Goal: Transaction & Acquisition: Book appointment/travel/reservation

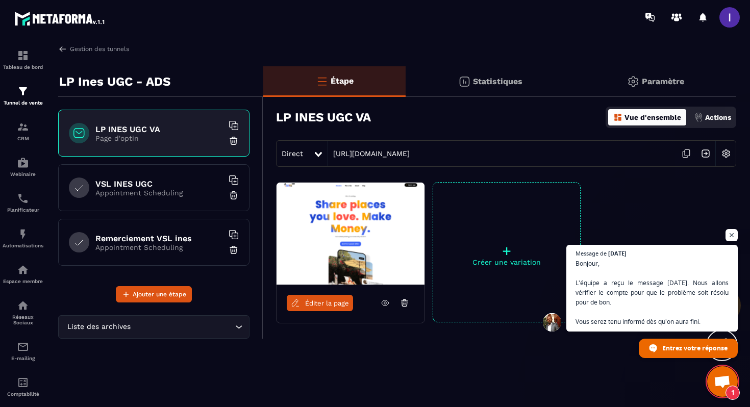
scroll to position [752, 0]
click at [172, 186] on h6 "VSL INES UGC" at bounding box center [159, 184] width 128 height 10
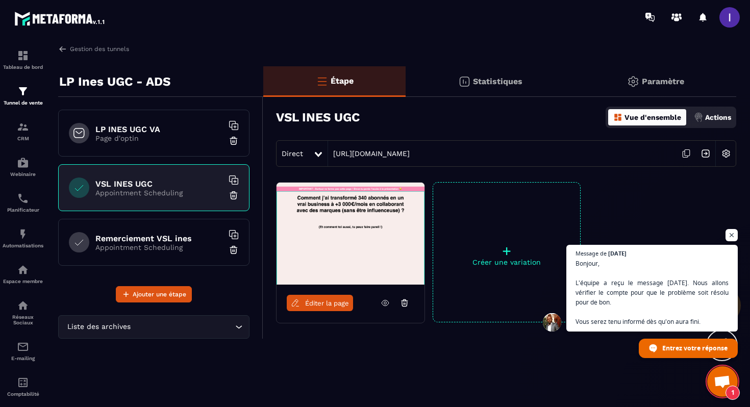
click at [191, 256] on div "Remerciement VSL ines Appointment Scheduling" at bounding box center [153, 242] width 191 height 47
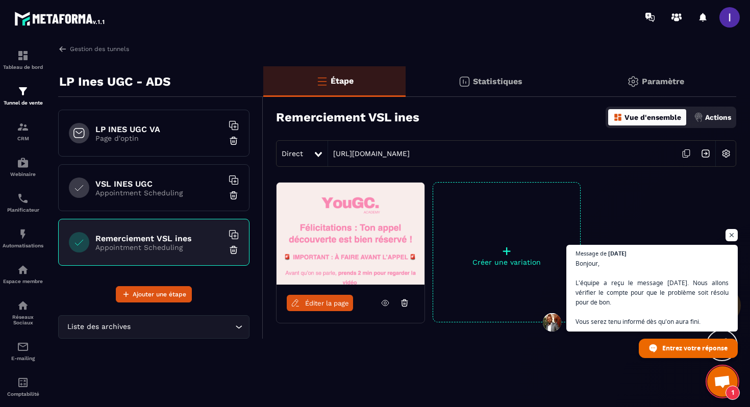
click at [188, 138] on p "Page d'optin" at bounding box center [159, 138] width 128 height 8
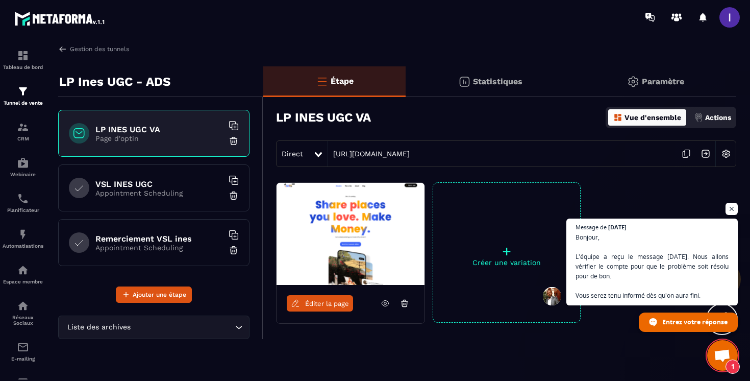
click at [685, 153] on icon at bounding box center [685, 153] width 19 height 19
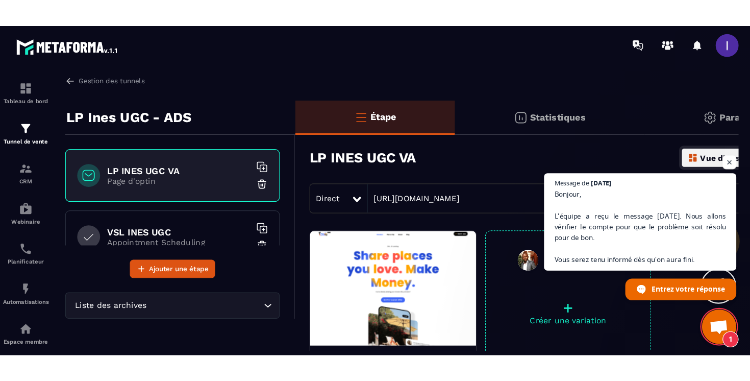
scroll to position [798, 0]
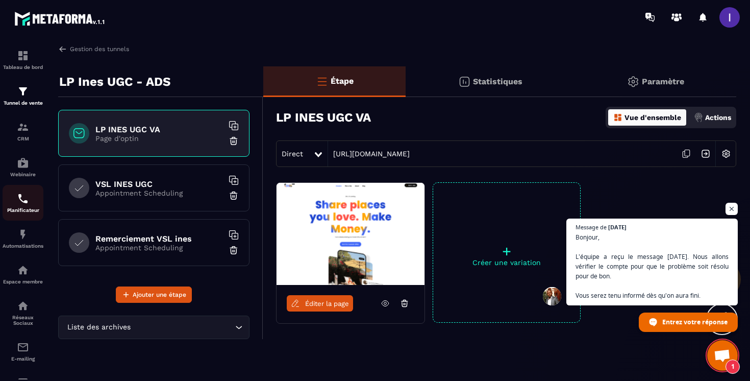
click at [23, 205] on img at bounding box center [23, 198] width 12 height 12
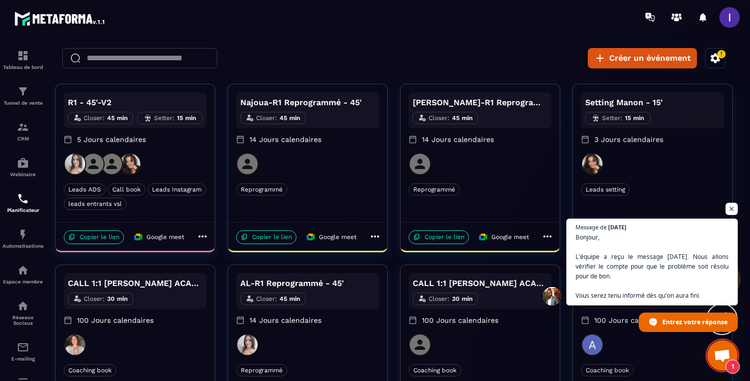
scroll to position [20, 0]
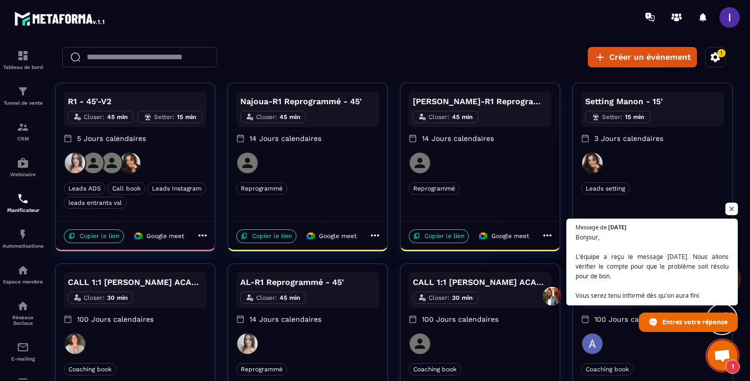
click at [732, 206] on span "Ouvrir le chat" at bounding box center [731, 209] width 13 height 13
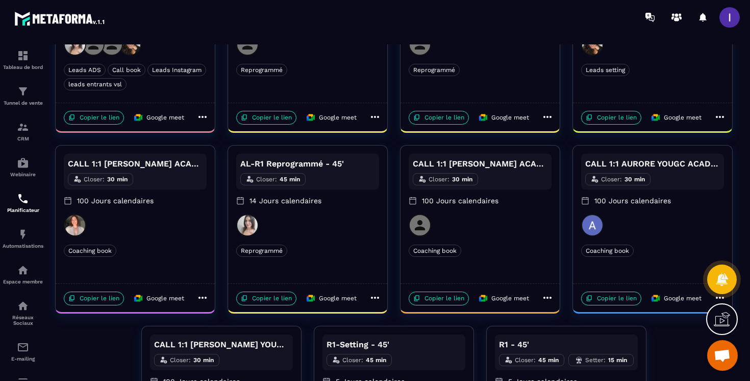
scroll to position [269, 0]
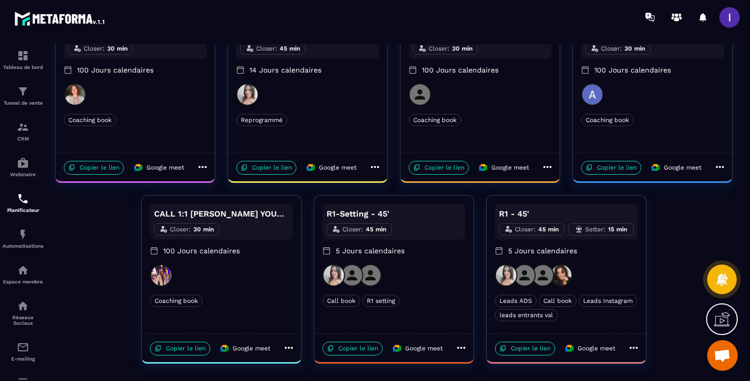
click at [603, 276] on div at bounding box center [566, 275] width 143 height 22
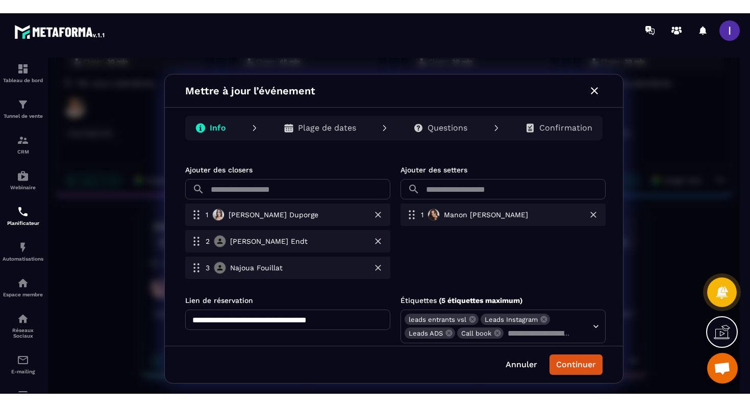
scroll to position [349, 0]
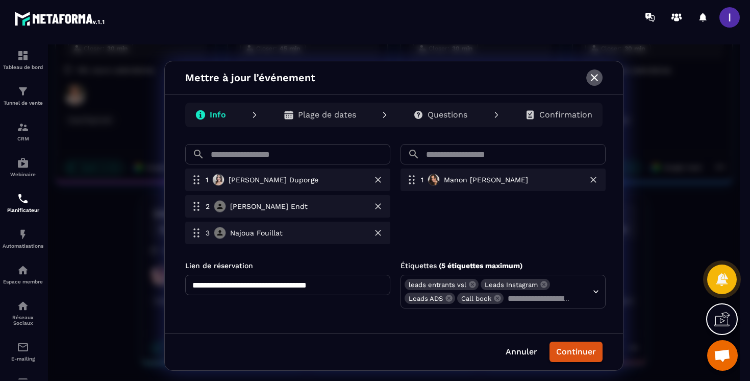
click at [597, 76] on icon "button" at bounding box center [594, 77] width 12 height 12
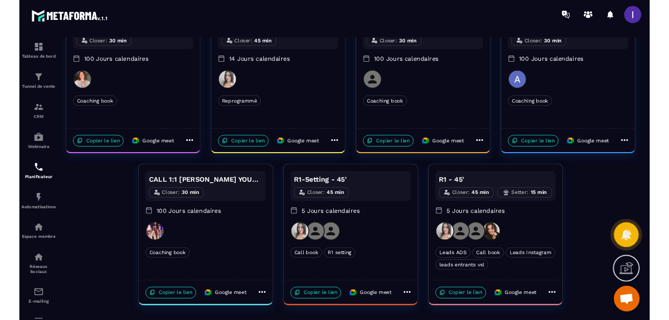
scroll to position [243, 0]
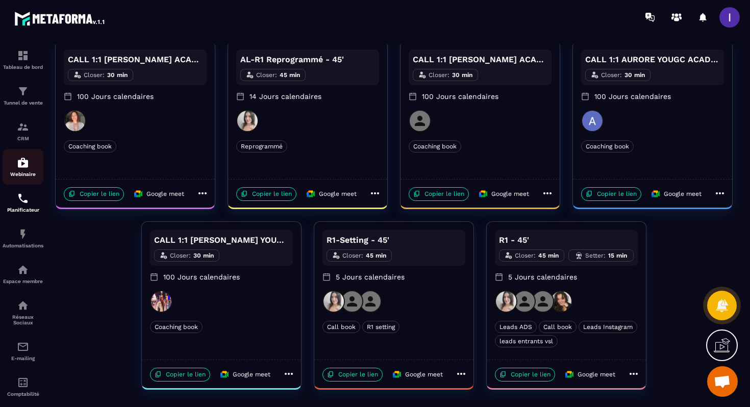
click at [20, 174] on p "Webinaire" at bounding box center [23, 174] width 41 height 6
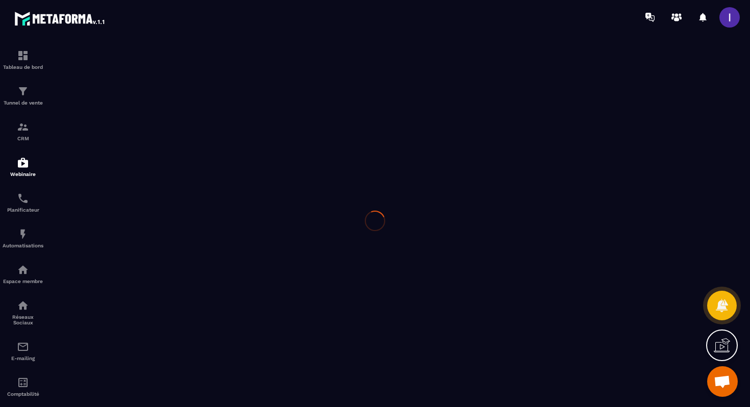
click at [24, 86] on div at bounding box center [375, 220] width 750 height 373
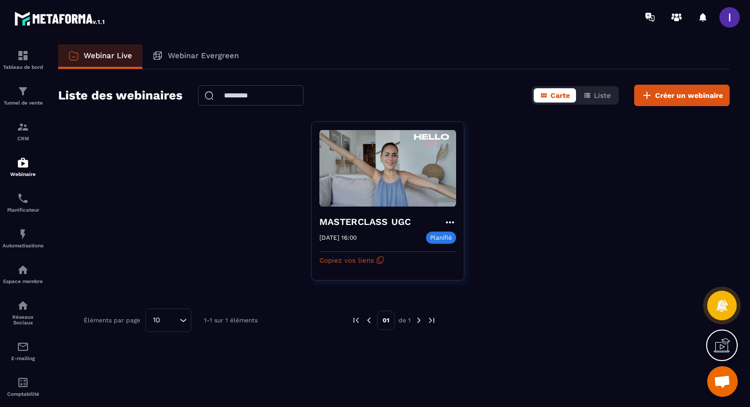
click at [0, 0] on img at bounding box center [0, 0] width 0 height 0
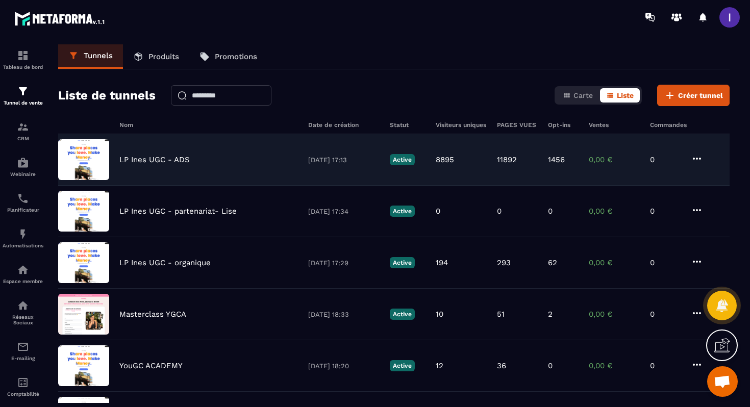
click at [166, 186] on div "LP Ines UGC - ADS [DATE] 17:13 Active 8895 11892 1456 0,00 € 0" at bounding box center [393, 212] width 671 height 52
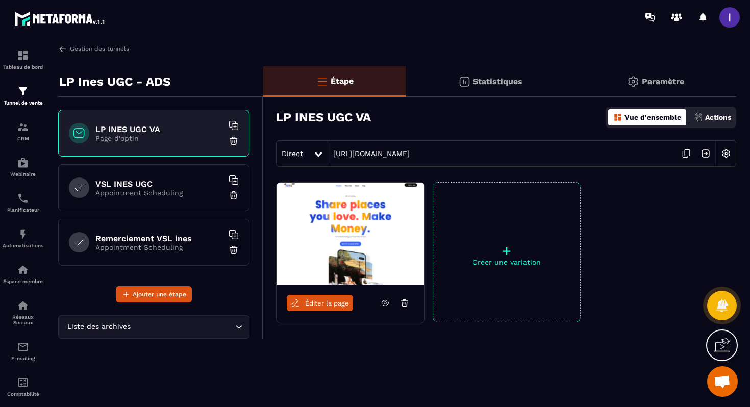
click at [688, 150] on icon at bounding box center [685, 153] width 19 height 19
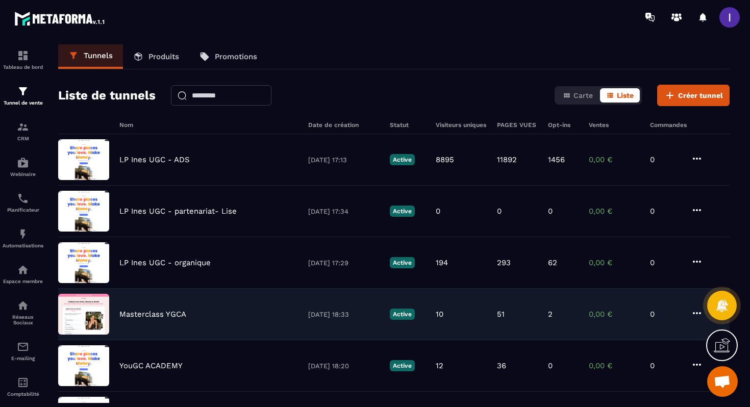
scroll to position [798, 0]
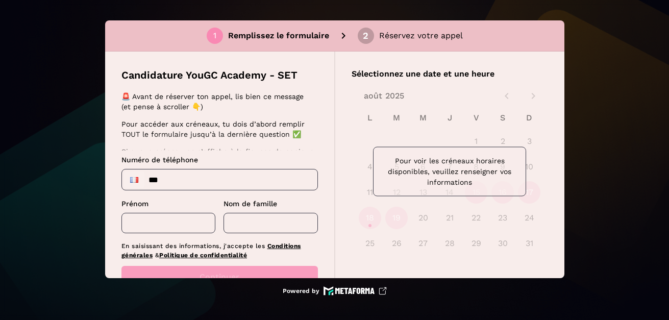
click at [250, 185] on input "***" at bounding box center [219, 179] width 195 height 20
type input "**********"
type input "****"
click at [236, 220] on input "text" at bounding box center [270, 223] width 94 height 20
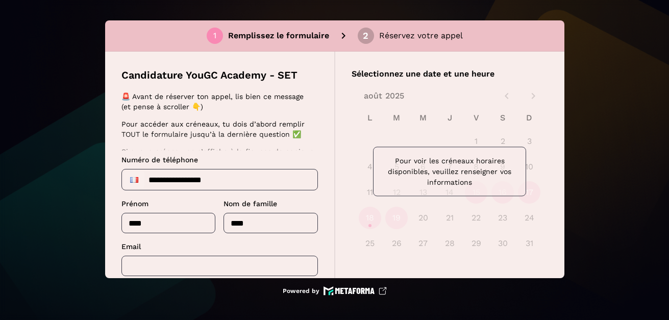
type input "*****"
type input "**********"
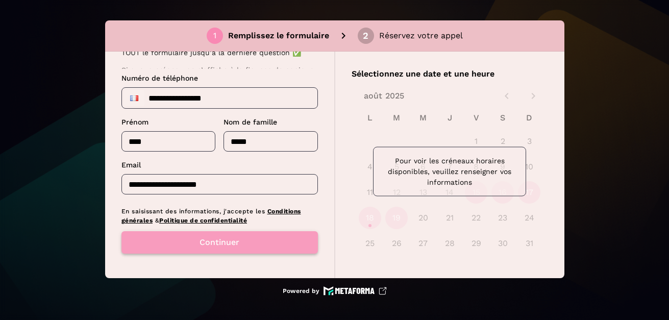
type input "*****"
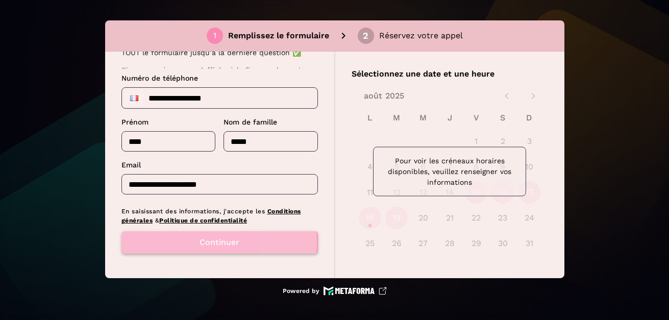
click at [215, 242] on button "Continuer" at bounding box center [219, 242] width 196 height 22
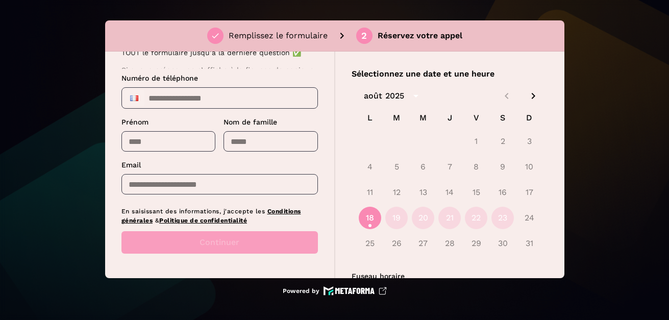
click at [215, 242] on div "Continuer" at bounding box center [219, 242] width 196 height 22
click at [390, 223] on button "19" at bounding box center [396, 218] width 22 height 22
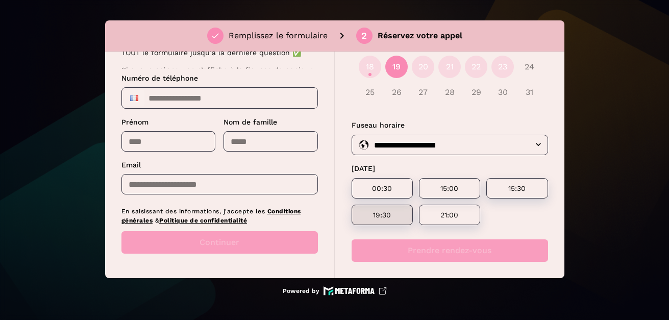
scroll to position [159, 0]
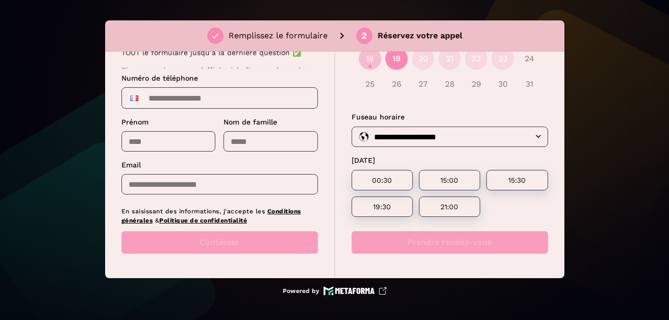
click at [366, 62] on button "18" at bounding box center [370, 58] width 22 height 22
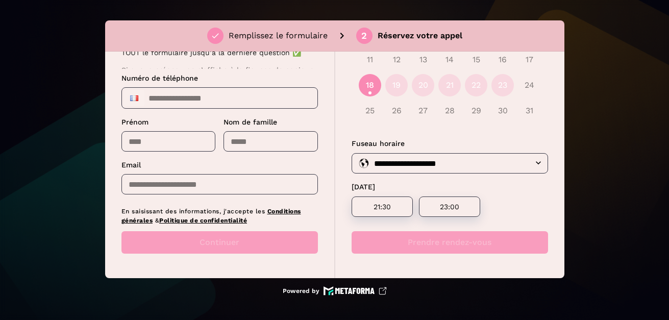
scroll to position [133, 0]
click at [371, 205] on p "21:30" at bounding box center [382, 207] width 37 height 8
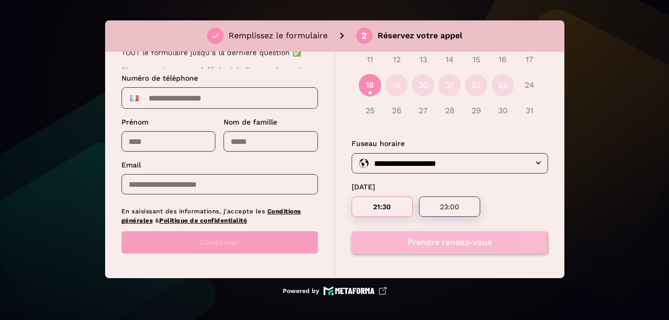
click at [395, 244] on button "Prendre rendez-vous" at bounding box center [449, 242] width 196 height 22
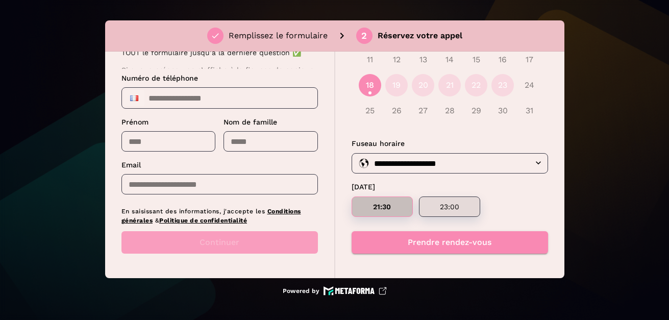
click at [439, 205] on p "23:00" at bounding box center [449, 207] width 37 height 8
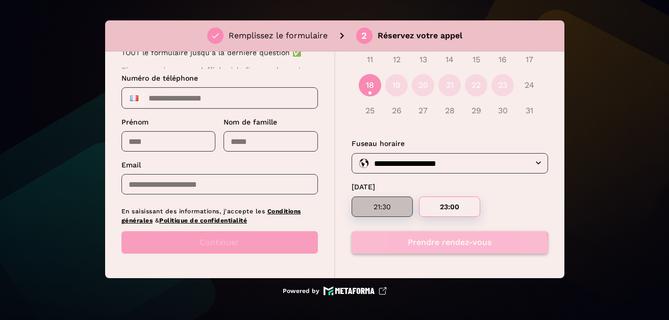
click at [445, 249] on button "Prendre rendez-vous" at bounding box center [449, 242] width 196 height 22
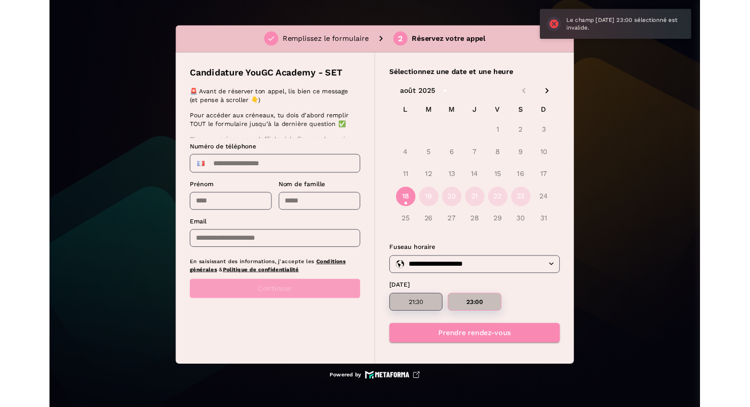
scroll to position [0, 0]
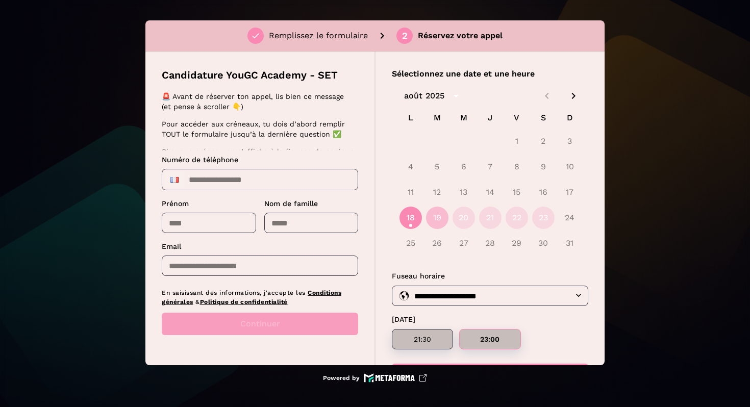
click at [437, 216] on button "19" at bounding box center [437, 218] width 22 height 22
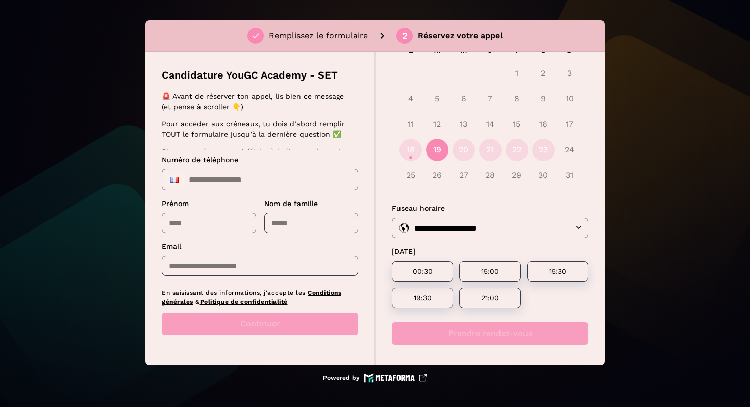
scroll to position [72, 0]
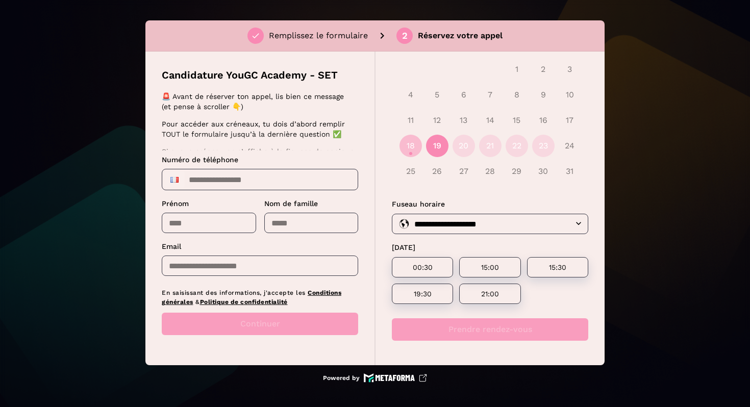
click at [412, 147] on button "18" at bounding box center [410, 146] width 22 height 22
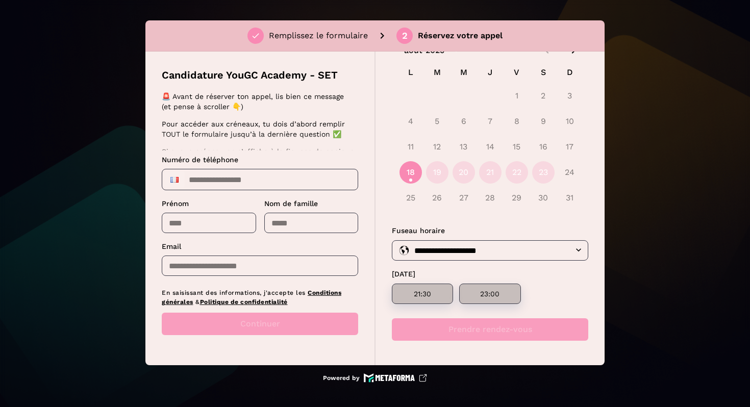
click at [474, 291] on p "23:00" at bounding box center [489, 294] width 37 height 8
click at [438, 169] on button "19" at bounding box center [437, 172] width 22 height 22
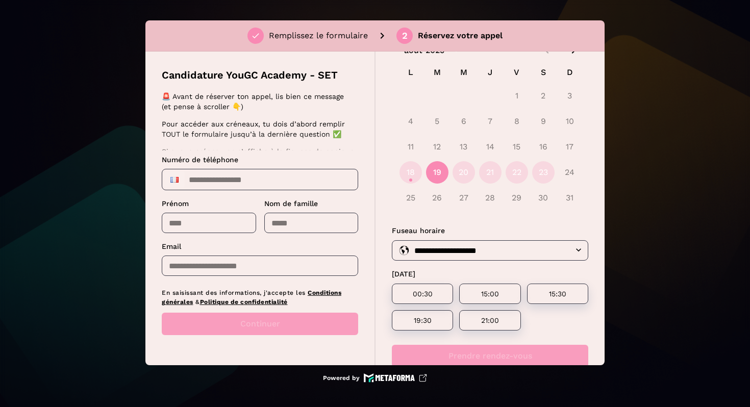
scroll to position [72, 0]
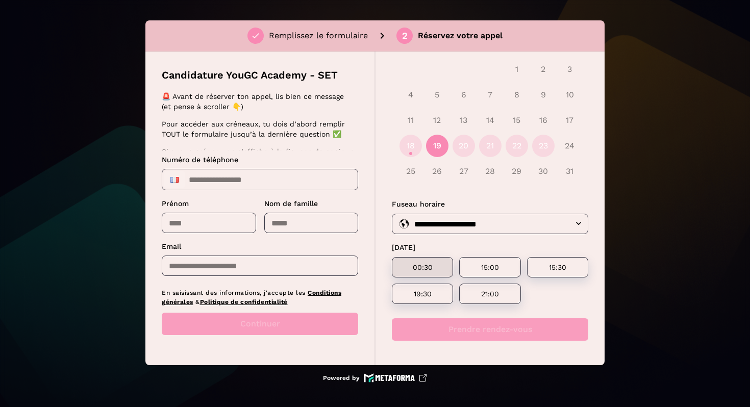
click at [434, 268] on p "00:30" at bounding box center [422, 267] width 37 height 8
click at [490, 319] on button "Prendre rendez-vous" at bounding box center [490, 329] width 196 height 22
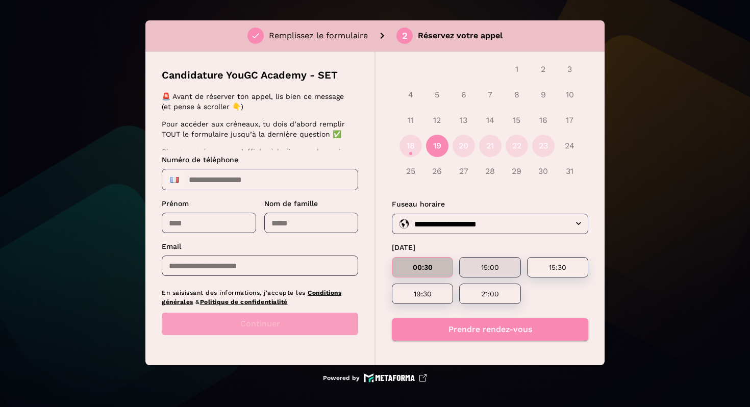
click at [480, 270] on p "15:00" at bounding box center [489, 267] width 37 height 8
click at [480, 267] on p "15:00" at bounding box center [489, 267] width 37 height 8
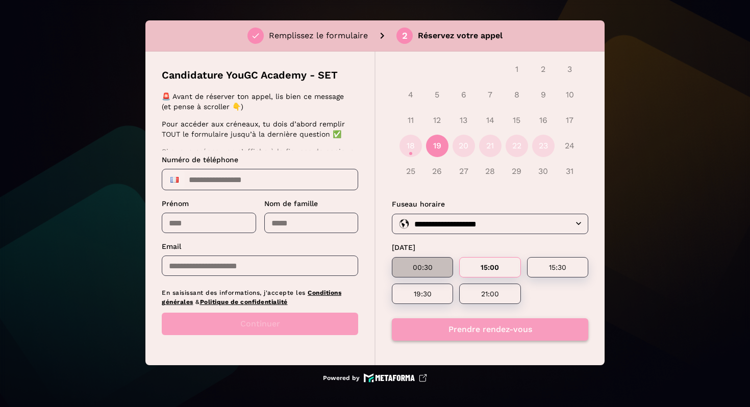
click at [479, 319] on button "Prendre rendez-vous" at bounding box center [490, 329] width 196 height 22
